Goal: Navigation & Orientation: Find specific page/section

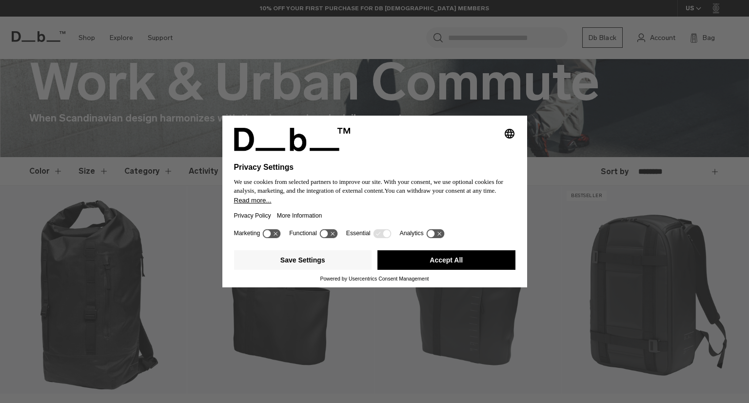
click at [563, 212] on div "Selecting an option will immediately change the language Privacy Settings We us…" at bounding box center [374, 201] width 749 height 403
click at [467, 264] on button "Accept All" at bounding box center [446, 260] width 138 height 20
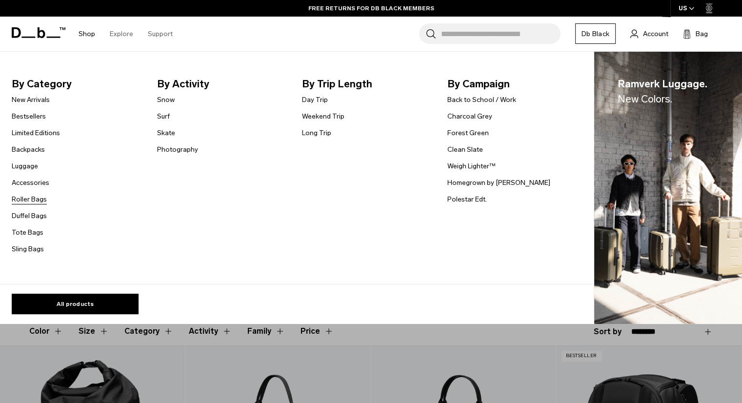
click at [21, 198] on link "Roller Bags" at bounding box center [29, 199] width 35 height 10
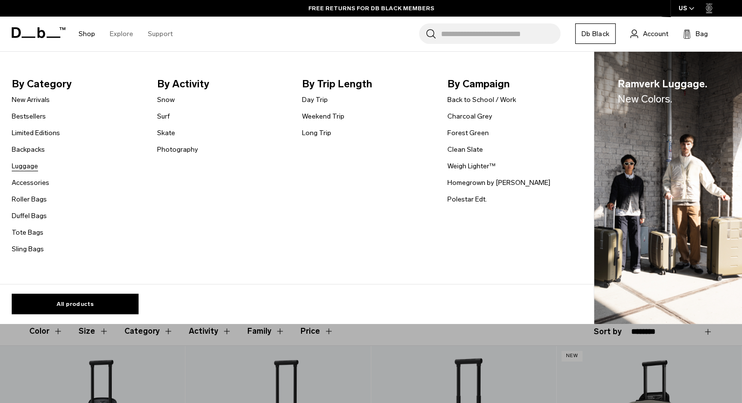
click at [20, 166] on link "Luggage" at bounding box center [25, 166] width 26 height 10
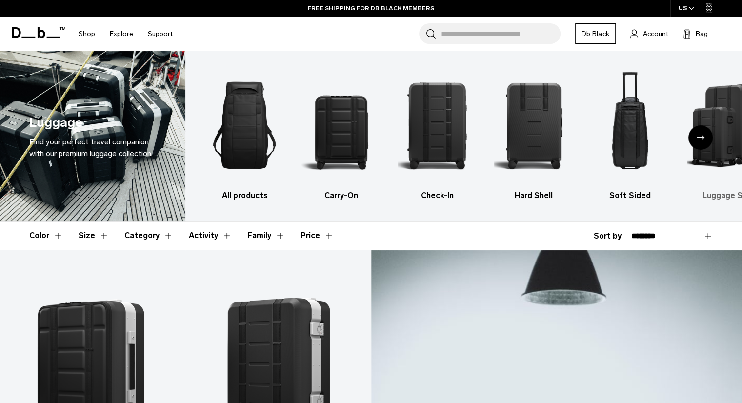
click at [724, 160] on img "6 / 6" at bounding box center [726, 125] width 79 height 119
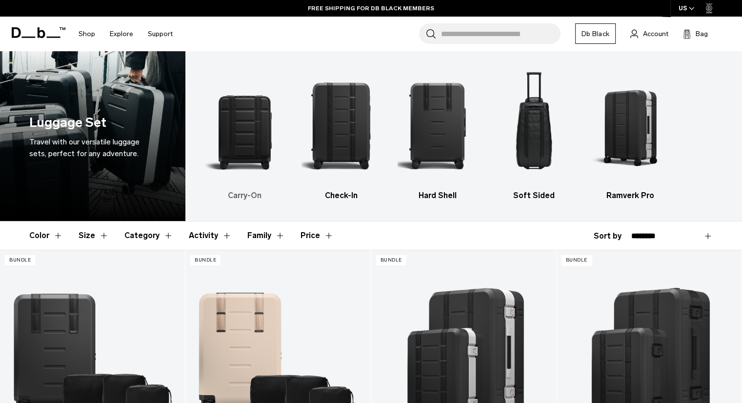
click at [257, 154] on img "1 / 5" at bounding box center [244, 125] width 79 height 119
